Goal: Find specific page/section: Find specific page/section

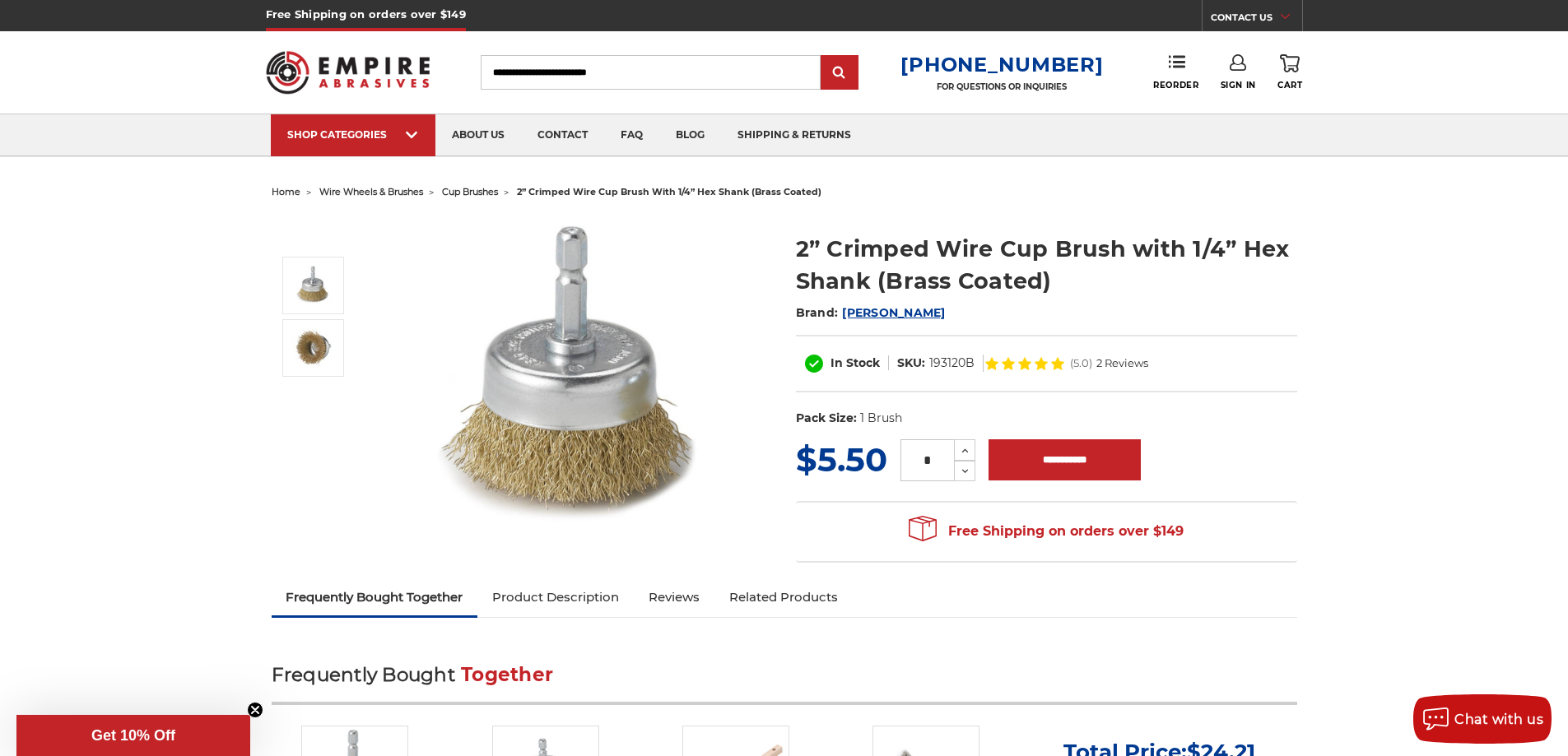
click at [492, 194] on span "cup brushes" at bounding box center [470, 192] width 56 height 12
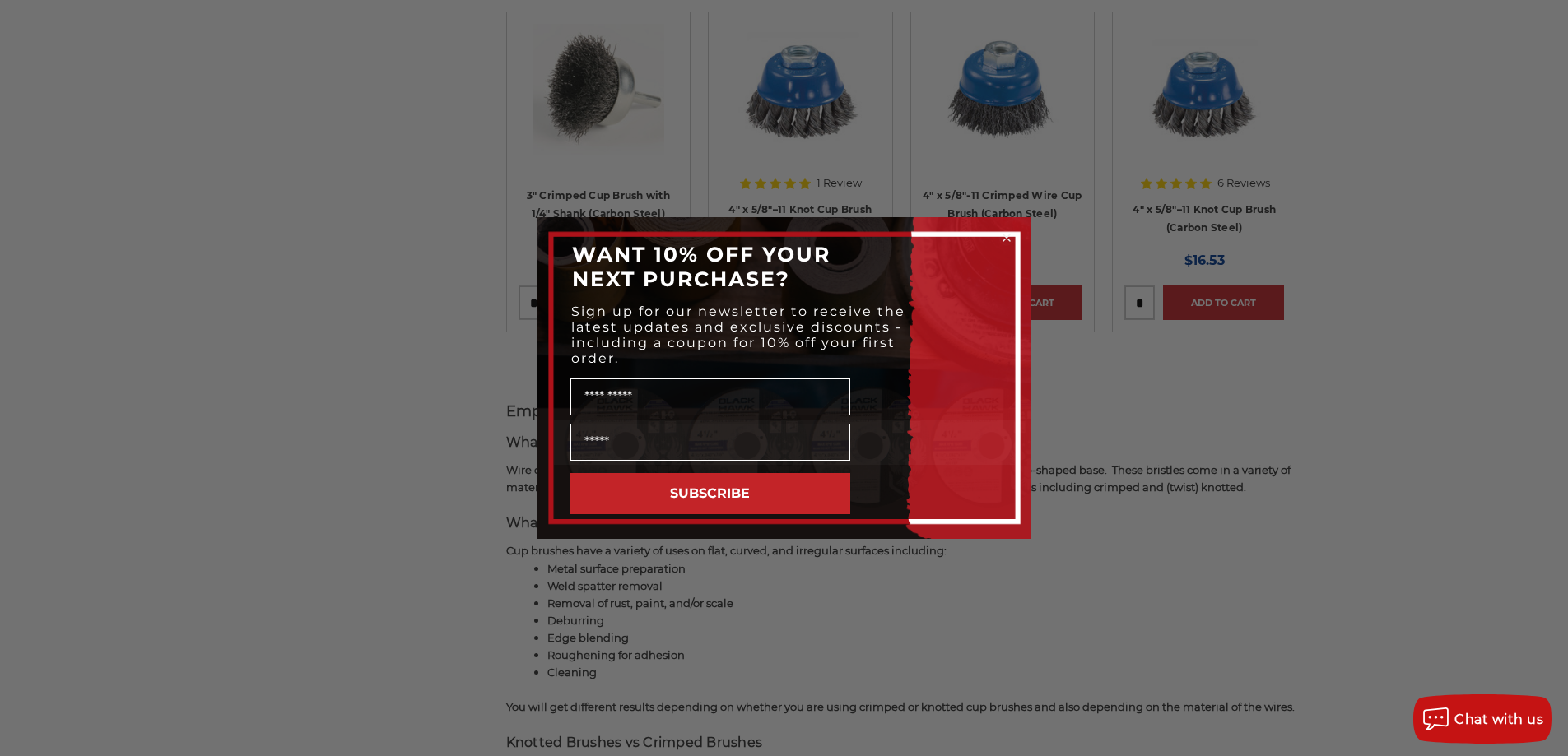
scroll to position [1070, 0]
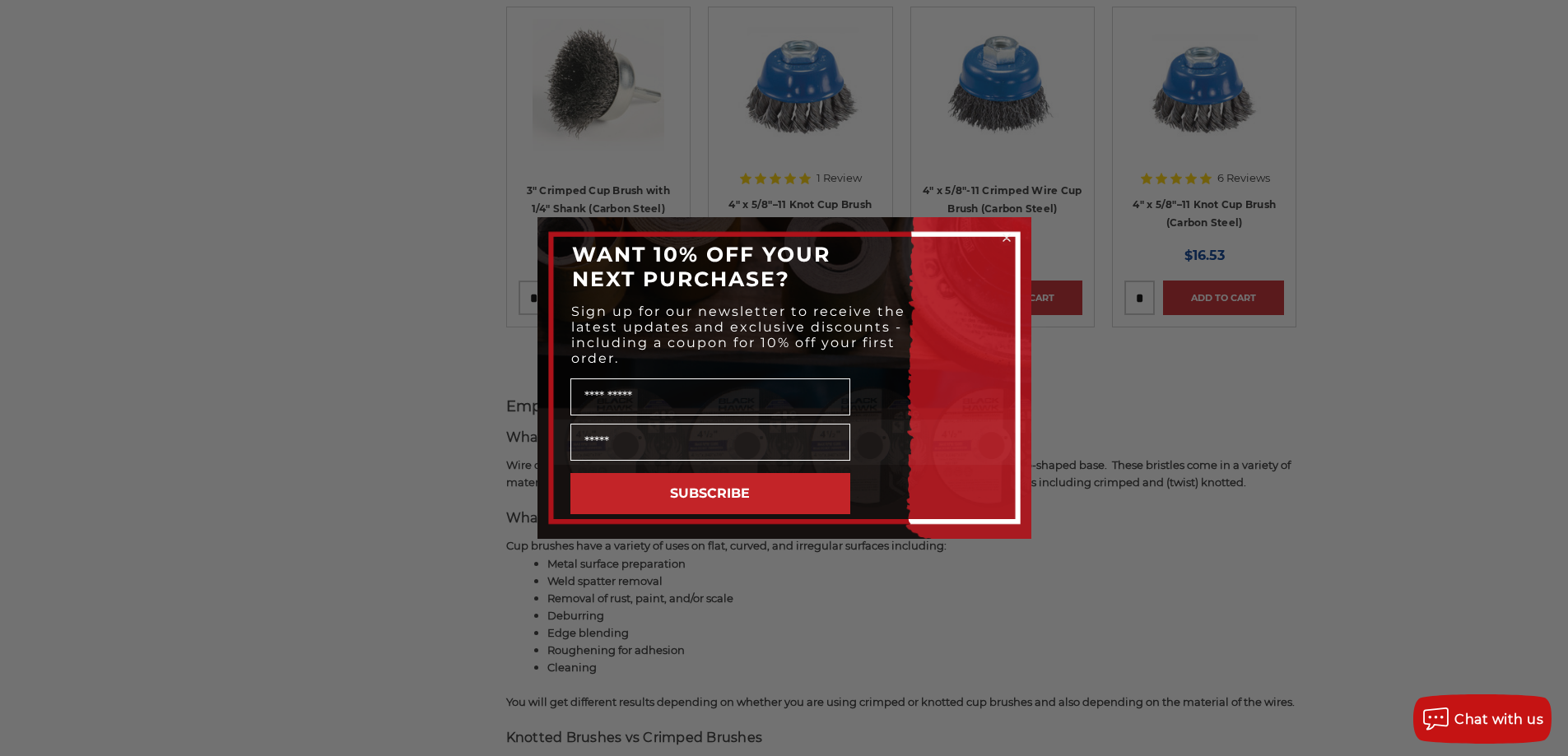
click at [1004, 237] on circle "Close dialog" at bounding box center [1006, 238] width 16 height 16
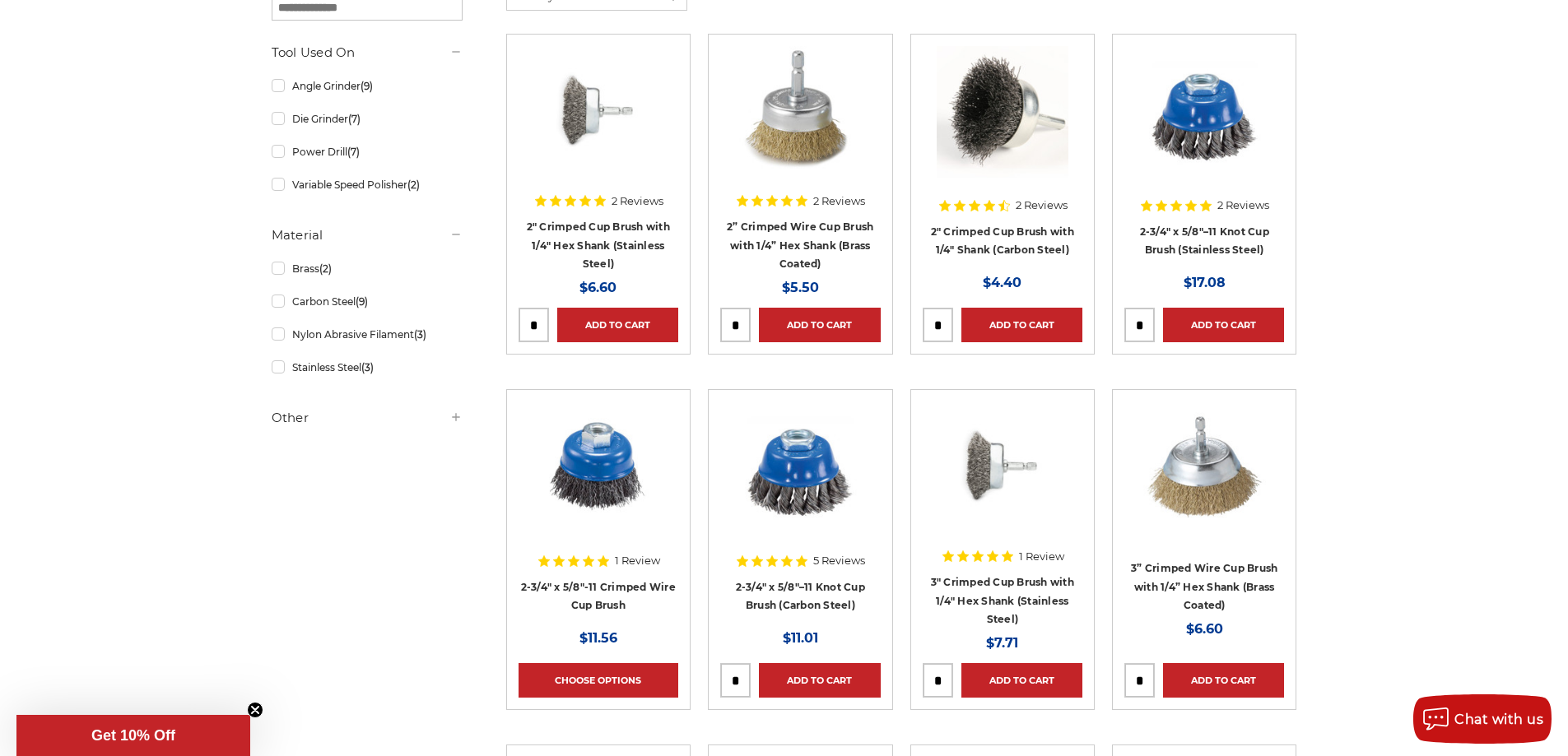
scroll to position [0, 0]
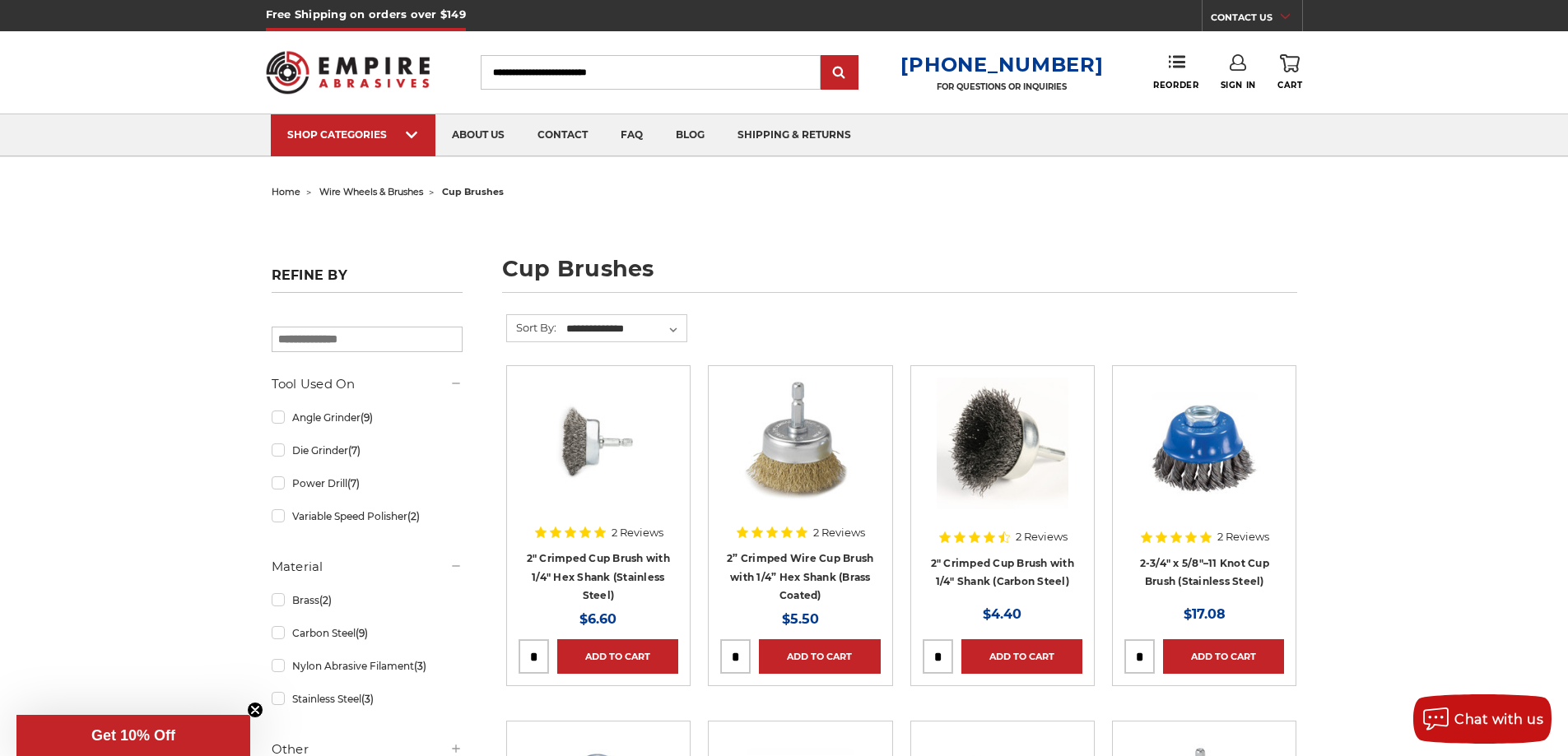
click at [401, 188] on span "wire wheels & brushes" at bounding box center [371, 192] width 103 height 12
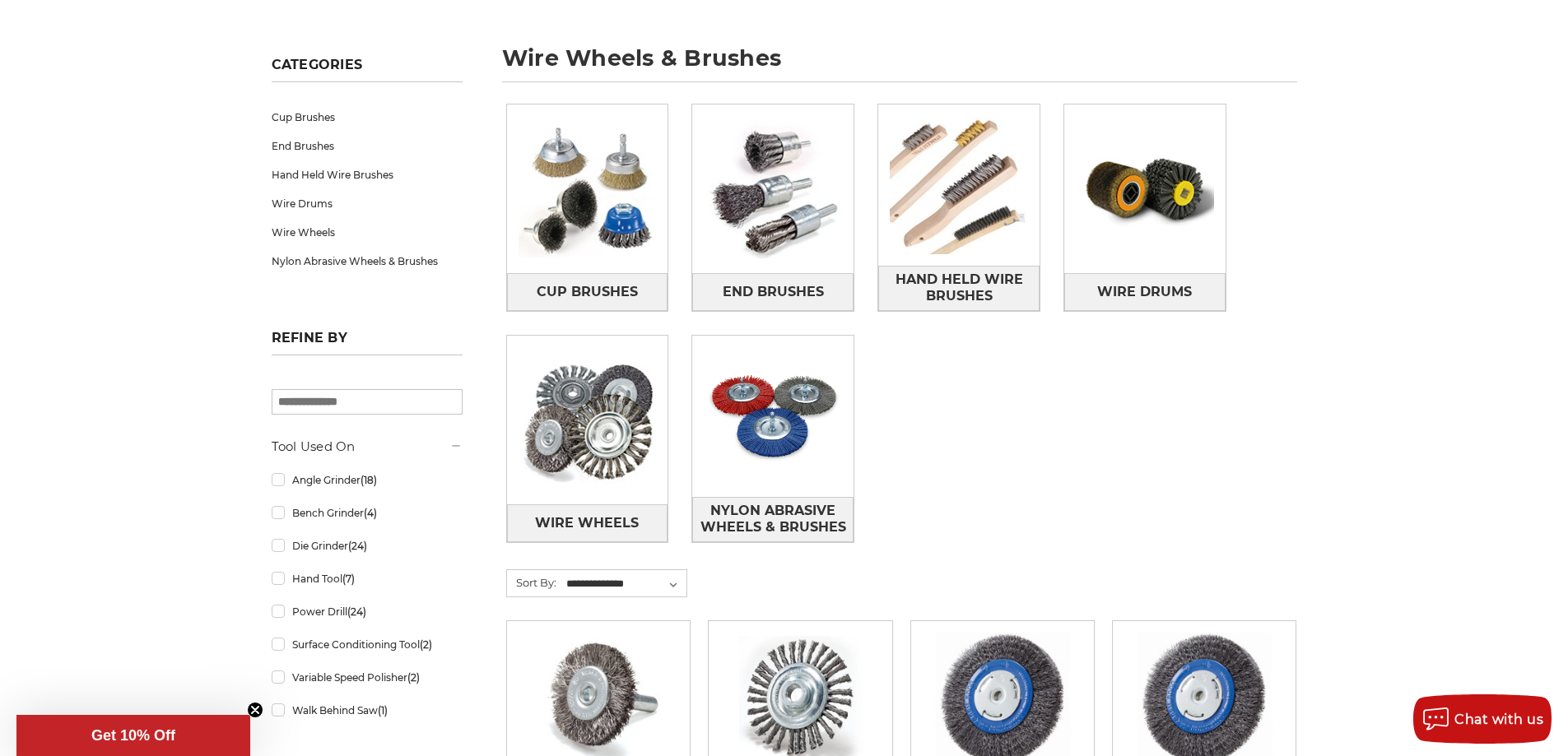
scroll to position [247, 0]
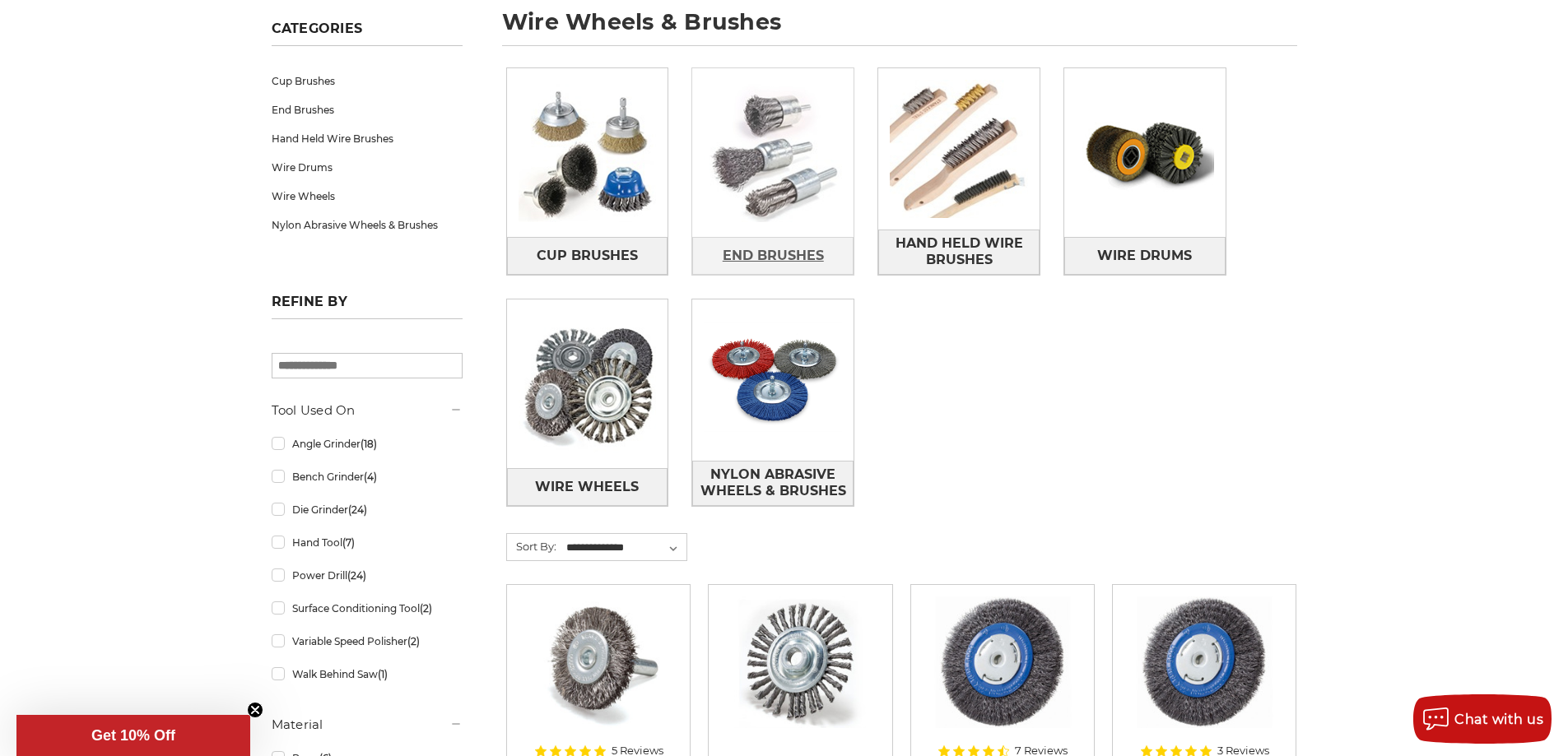
click at [779, 255] on span "End Brushes" at bounding box center [773, 256] width 101 height 28
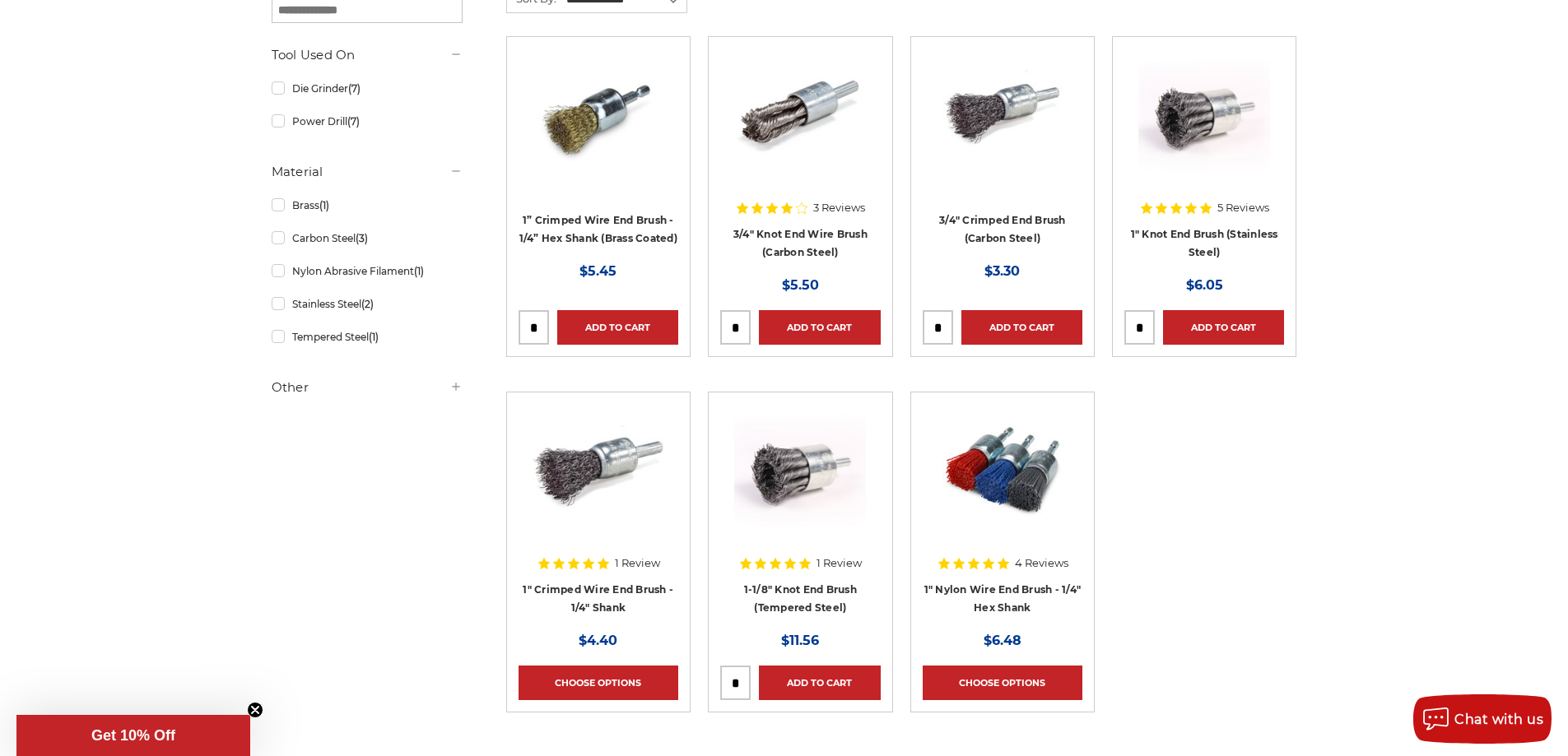
scroll to position [411, 0]
